Goal: Information Seeking & Learning: Learn about a topic

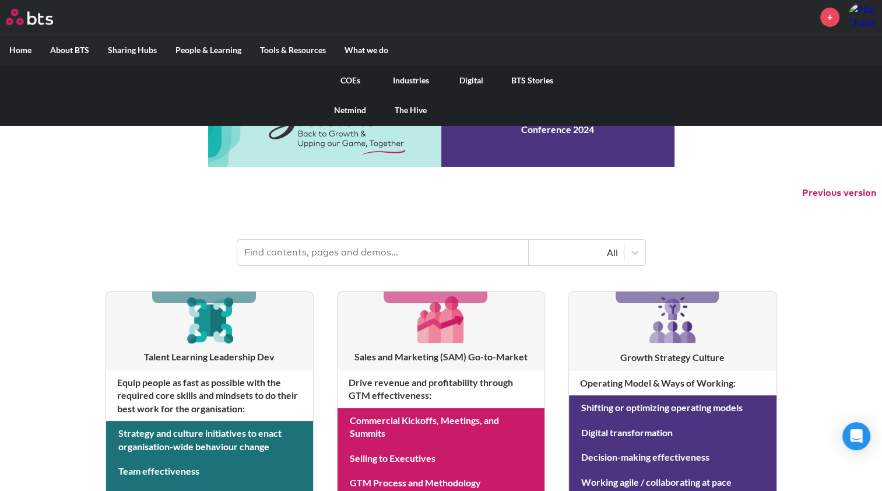
click at [354, 78] on link "COEs" at bounding box center [350, 80] width 61 height 30
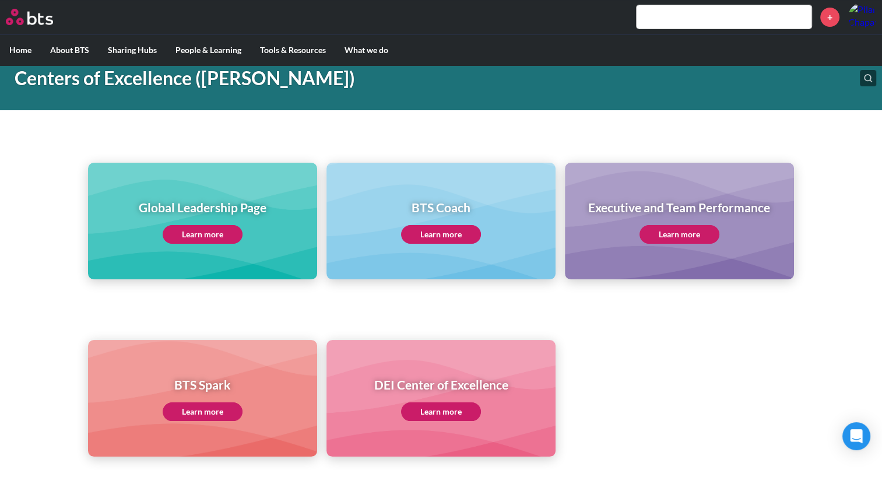
scroll to position [65, 0]
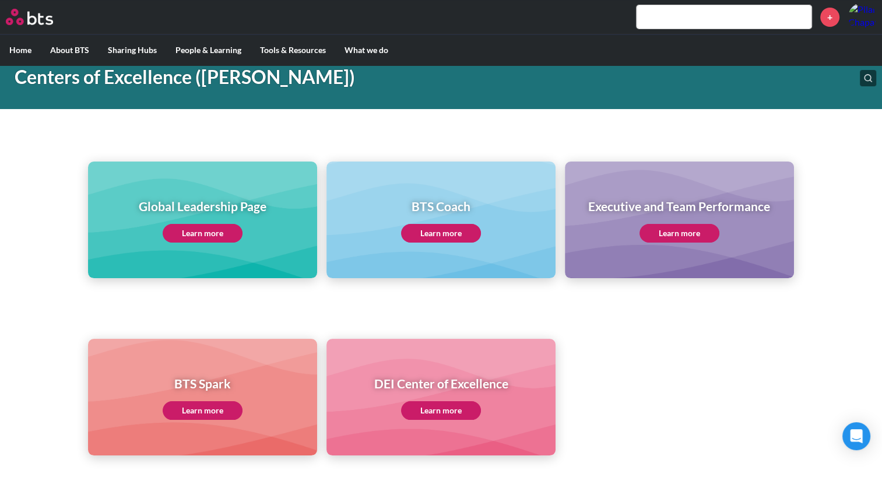
click at [191, 224] on link "Learn more" at bounding box center [203, 233] width 80 height 19
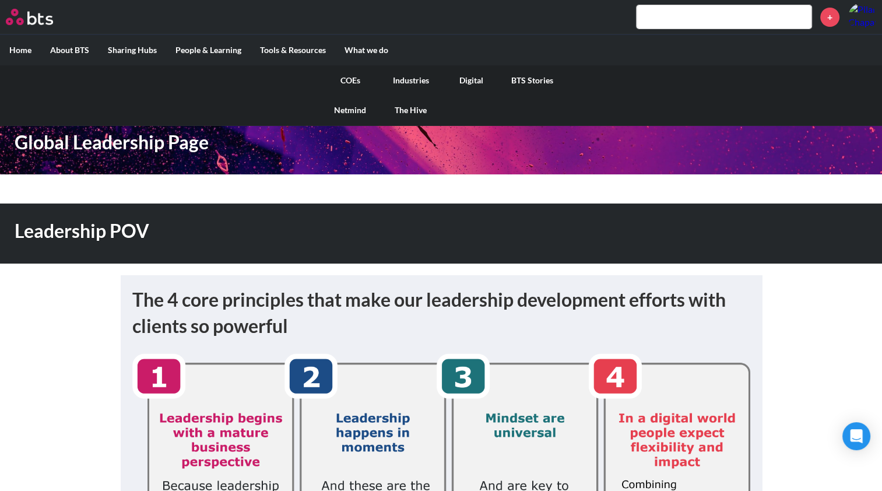
click at [354, 76] on link "COEs" at bounding box center [350, 80] width 61 height 30
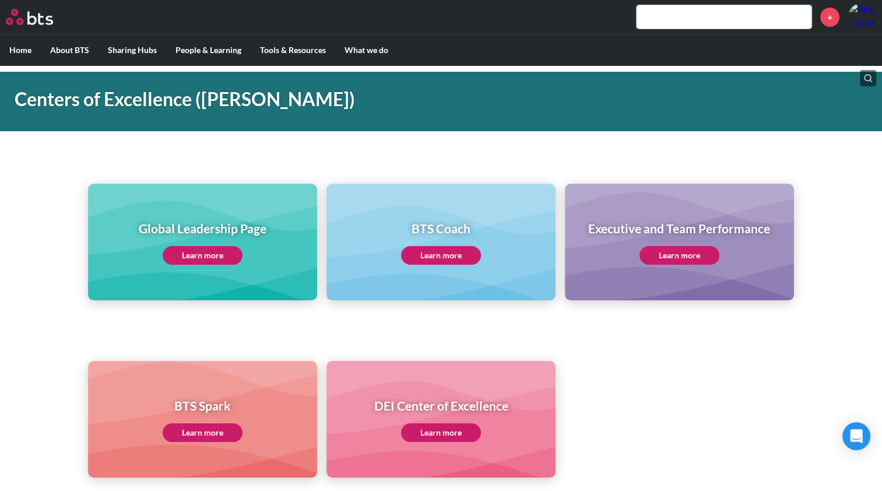
scroll to position [42, 0]
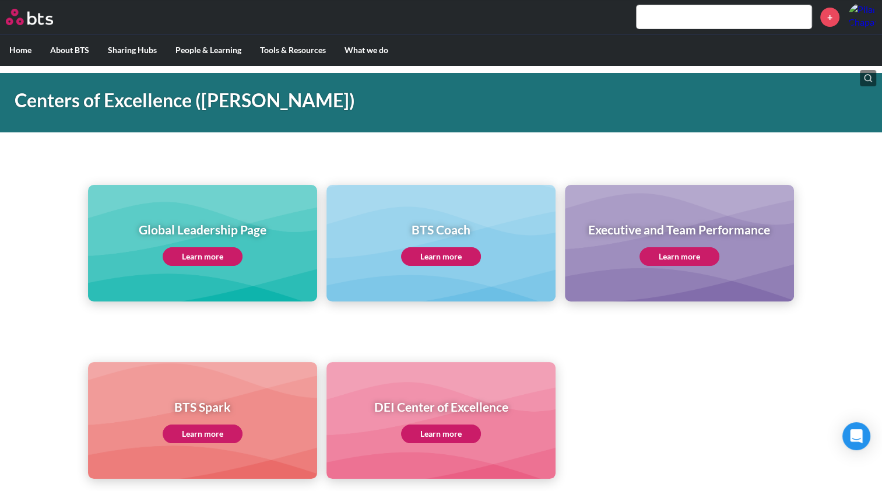
click at [239, 237] on h1 "Global Leadership Page" at bounding box center [203, 229] width 128 height 17
click at [198, 253] on link "Learn more" at bounding box center [203, 256] width 80 height 19
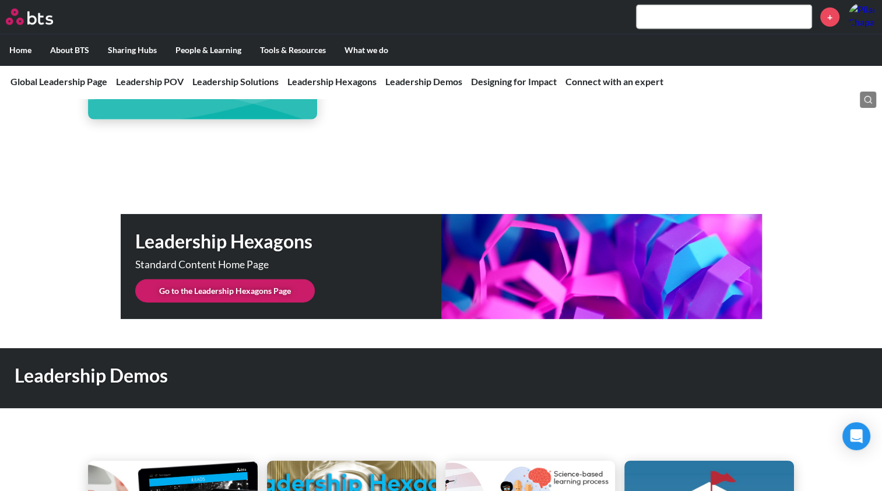
scroll to position [2863, 0]
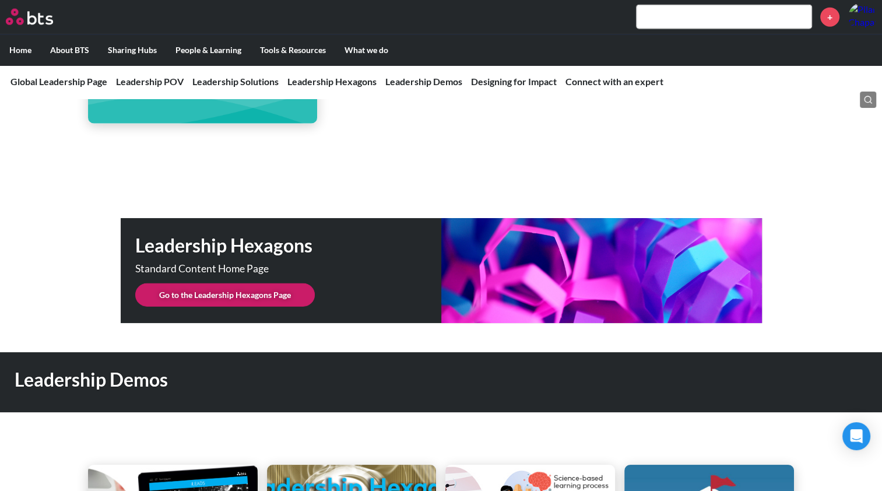
click at [217, 283] on link "Go to the Leadership Hexagons Page" at bounding box center [225, 294] width 180 height 23
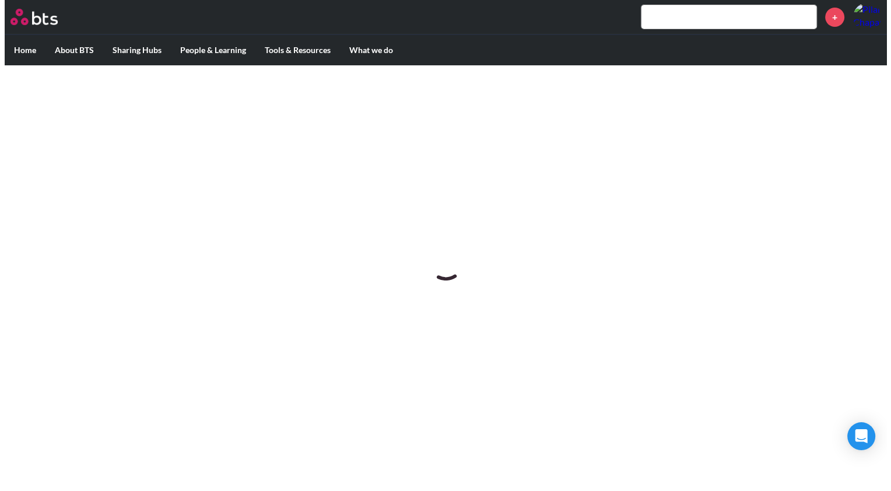
scroll to position [0, 0]
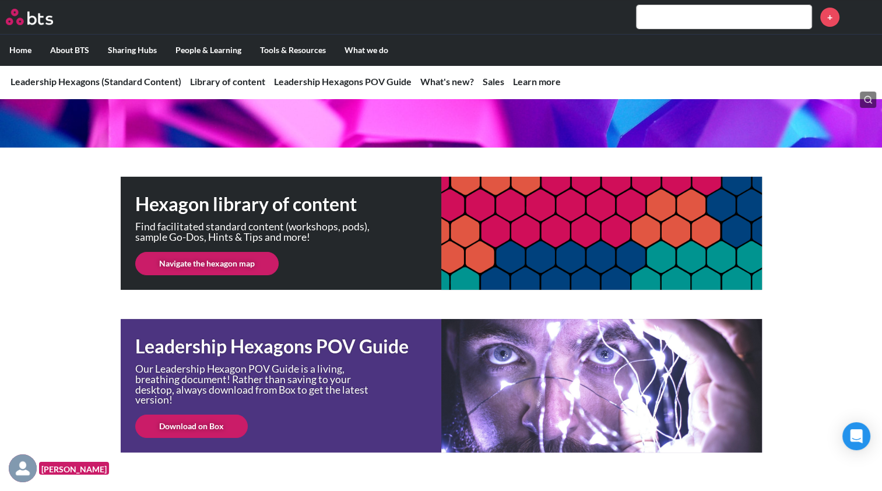
scroll to position [142, 0]
click at [209, 261] on link "Navigate the hexagon map" at bounding box center [206, 263] width 143 height 23
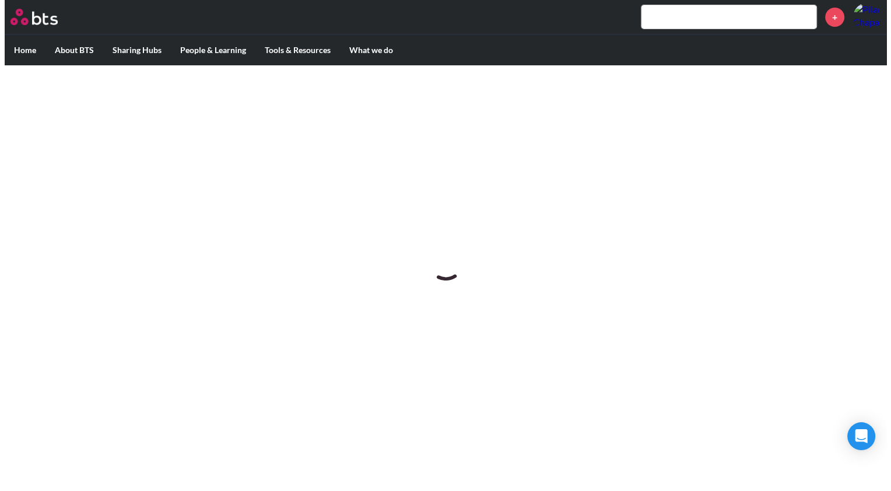
scroll to position [0, 0]
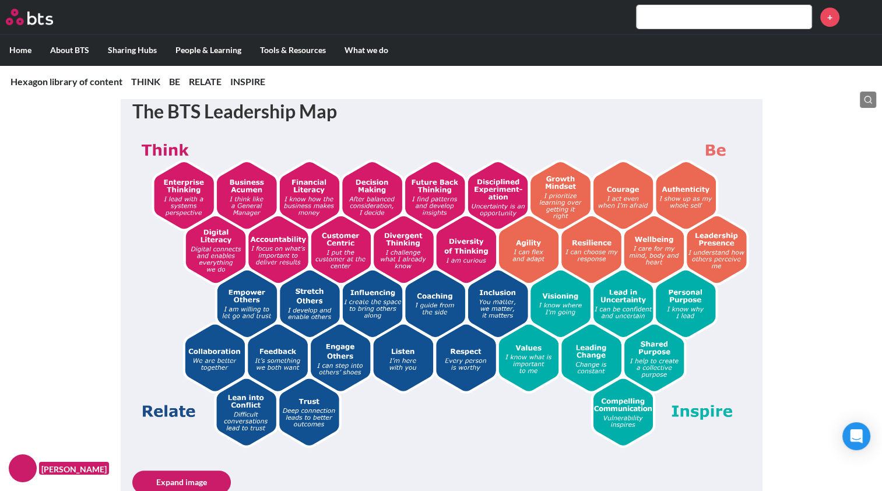
scroll to position [215, 0]
click at [364, 300] on img at bounding box center [441, 291] width 618 height 311
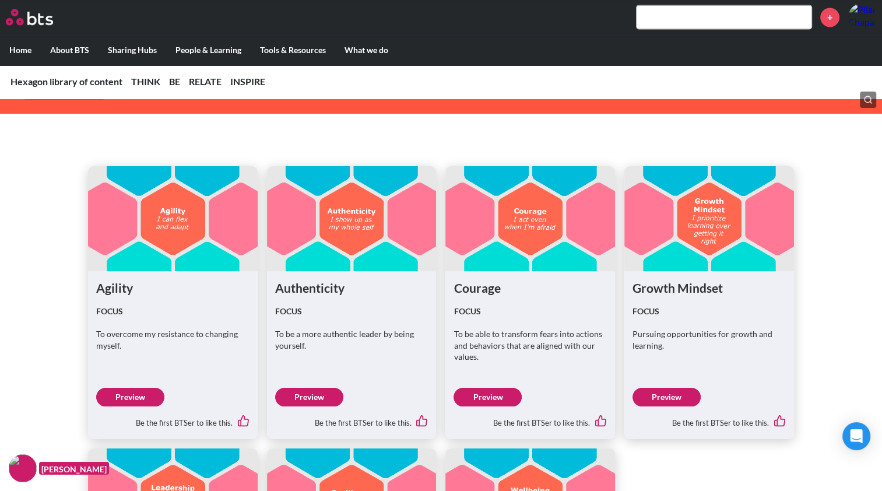
scroll to position [1801, 0]
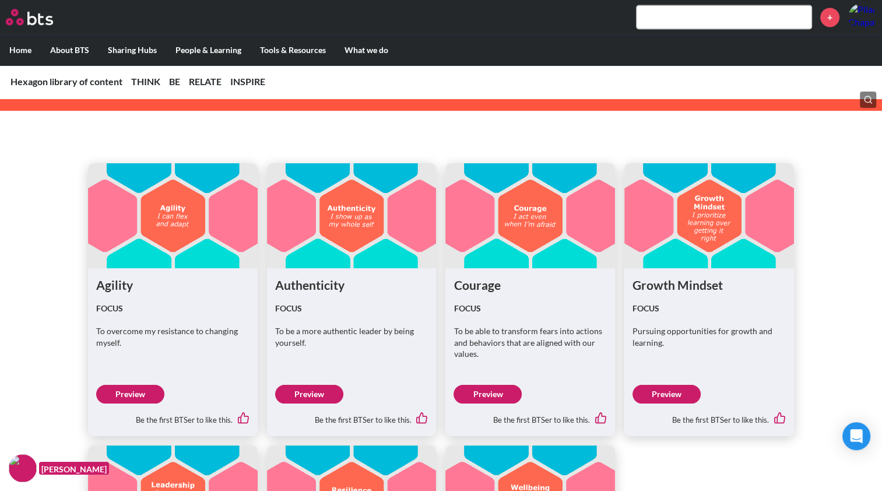
click at [300, 389] on link "Preview" at bounding box center [309, 394] width 68 height 19
